Goal: Navigation & Orientation: Find specific page/section

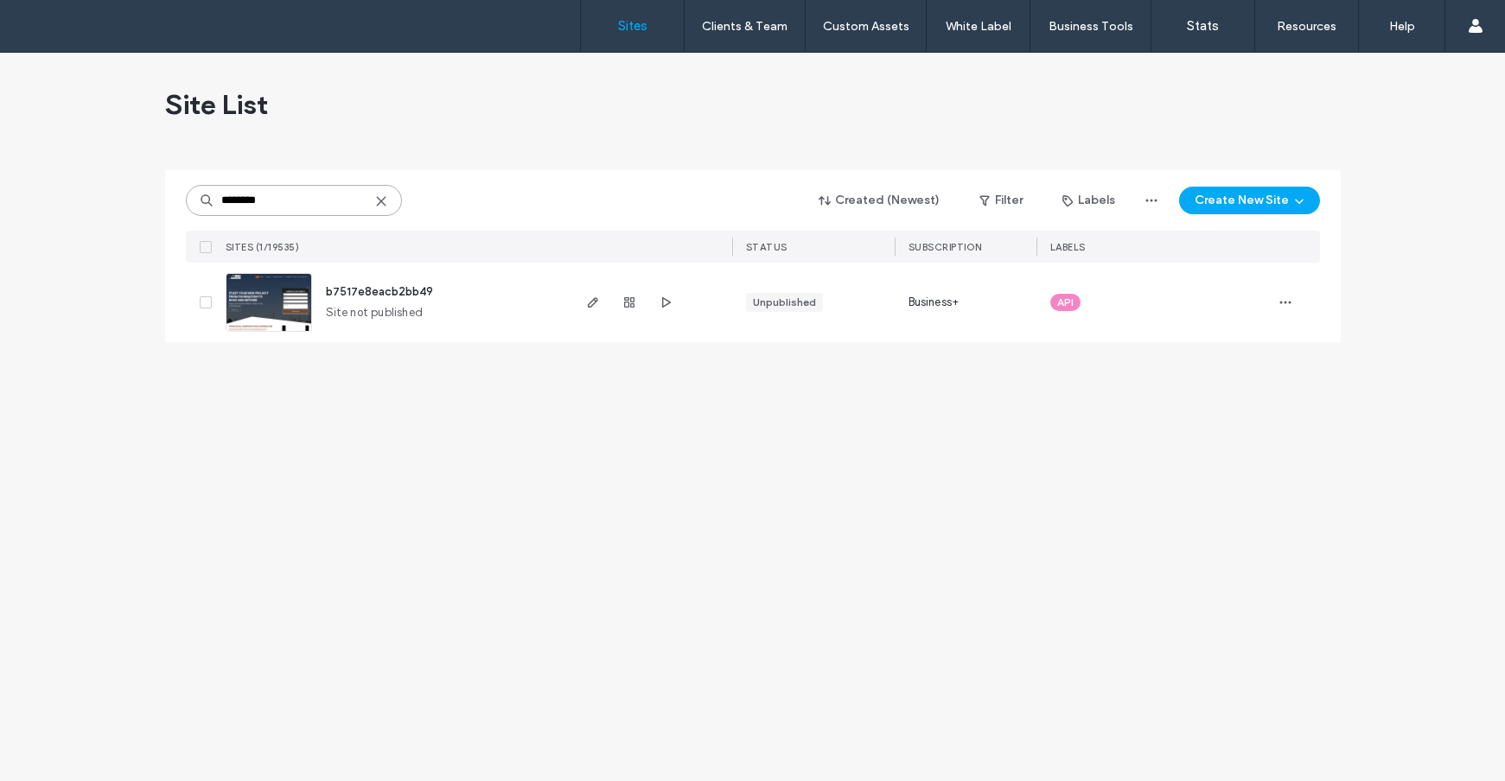
click at [224, 167] on div "Site List ******** Created (Newest) Filter Labels Create New Site SITES (1/1953…" at bounding box center [752, 208] width 1175 height 310
paste input "**********"
type input "**********"
click at [261, 321] on img at bounding box center [268, 333] width 85 height 118
